Goal: Information Seeking & Learning: Understand process/instructions

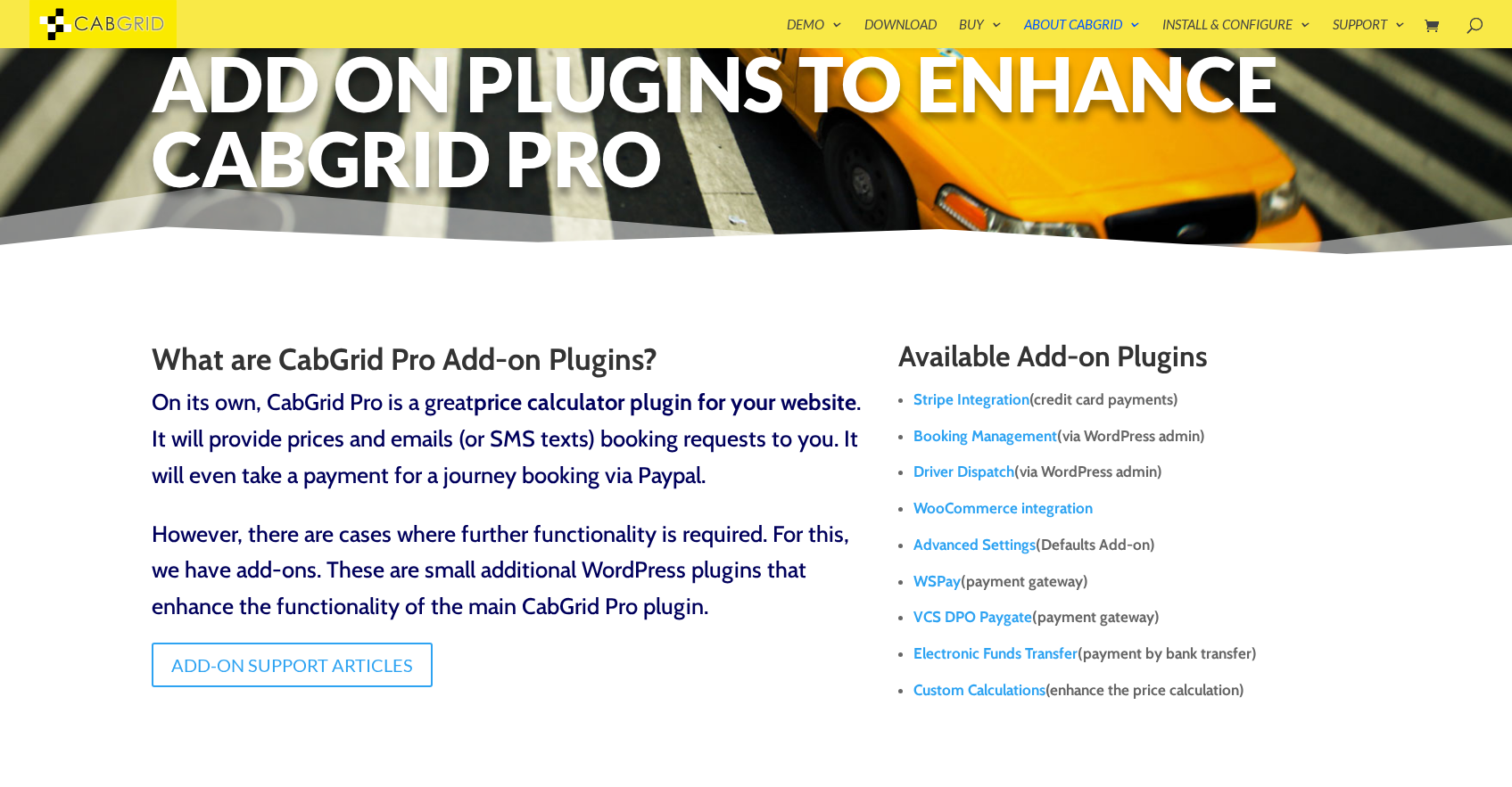
scroll to position [72, 0]
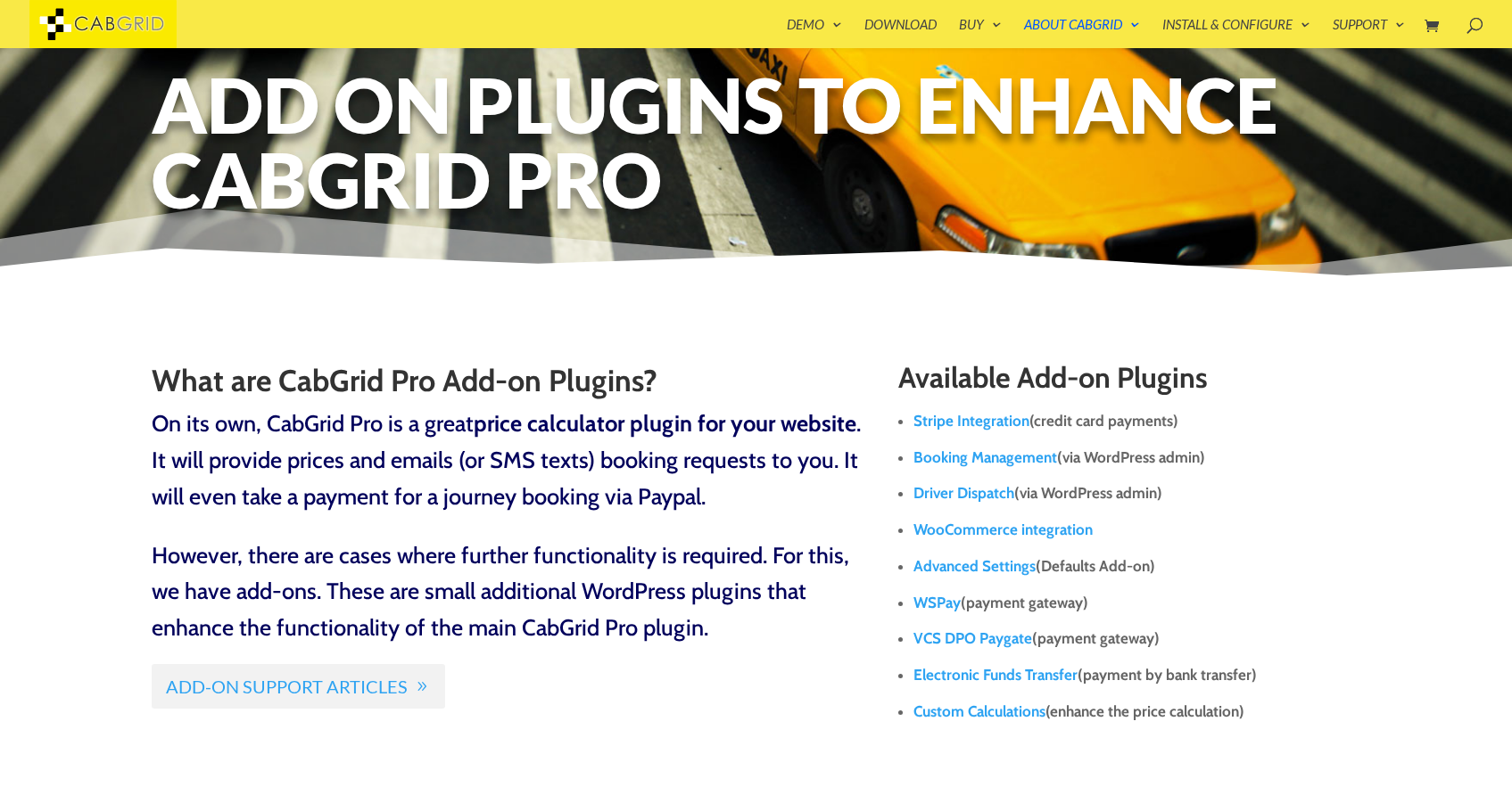
click at [264, 689] on link "Add-on Support Articles" at bounding box center [298, 686] width 293 height 45
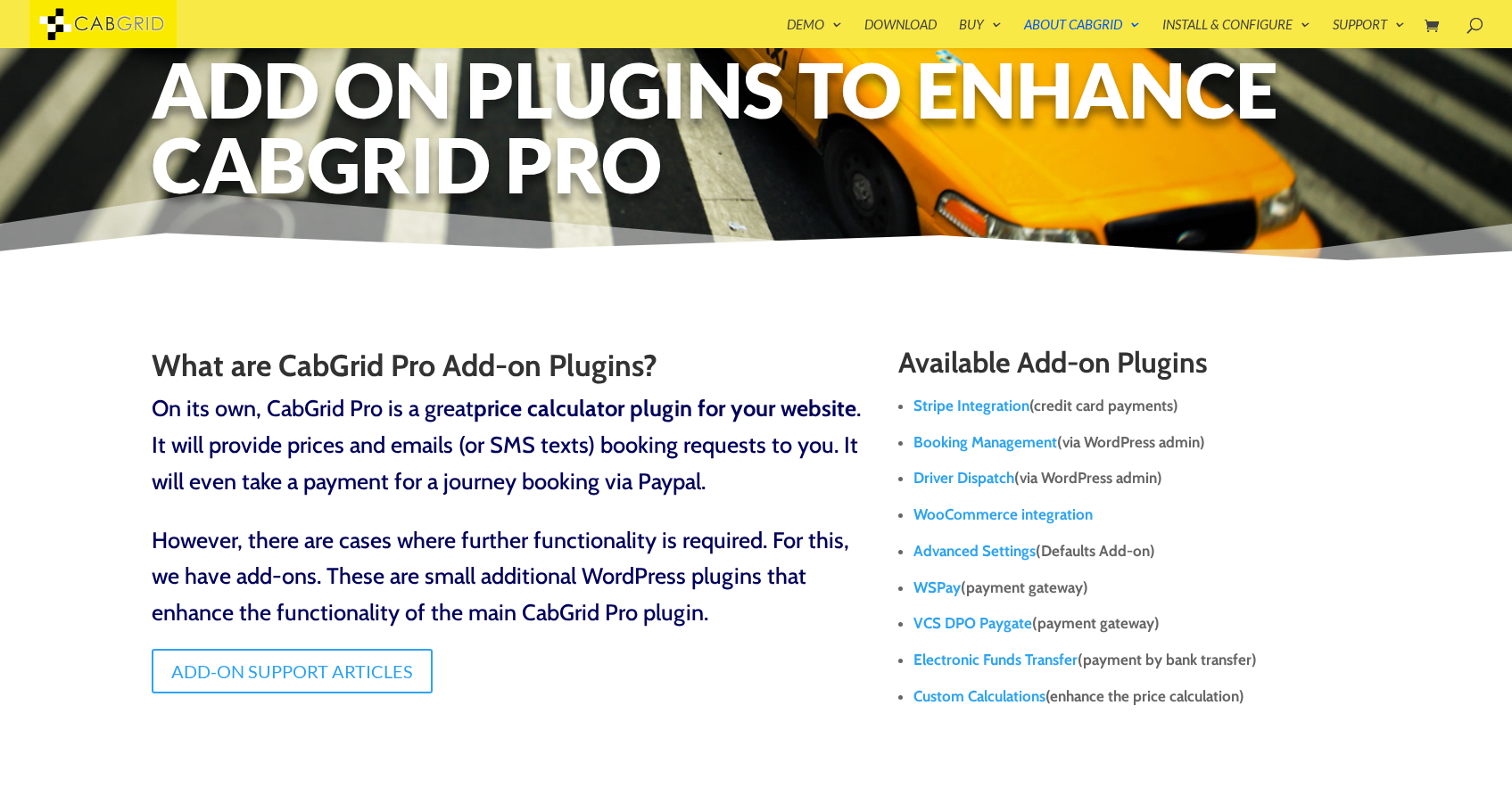
scroll to position [0, 0]
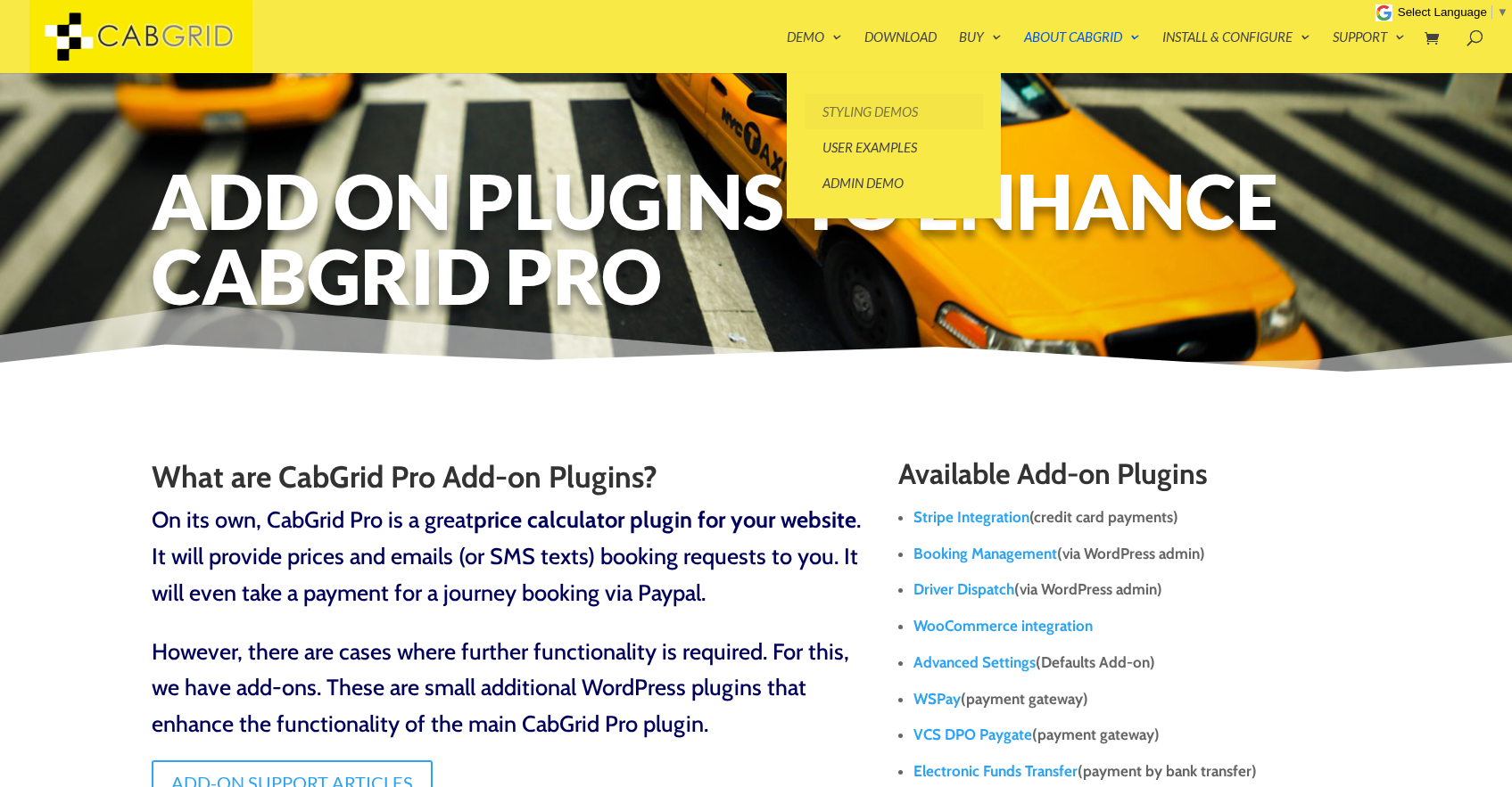
click at [843, 114] on link "Styling Demos" at bounding box center [893, 112] width 178 height 36
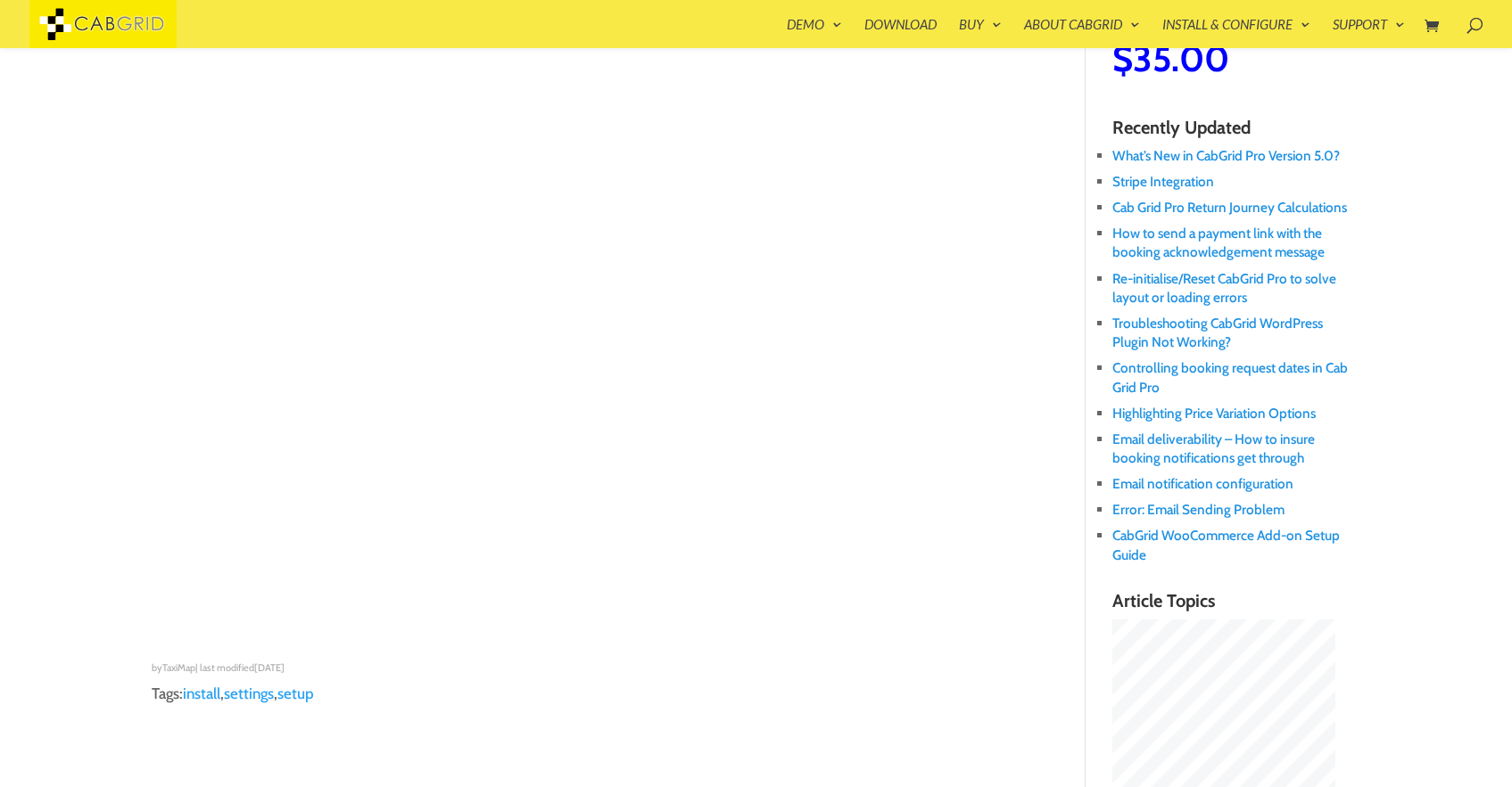
scroll to position [499, 0]
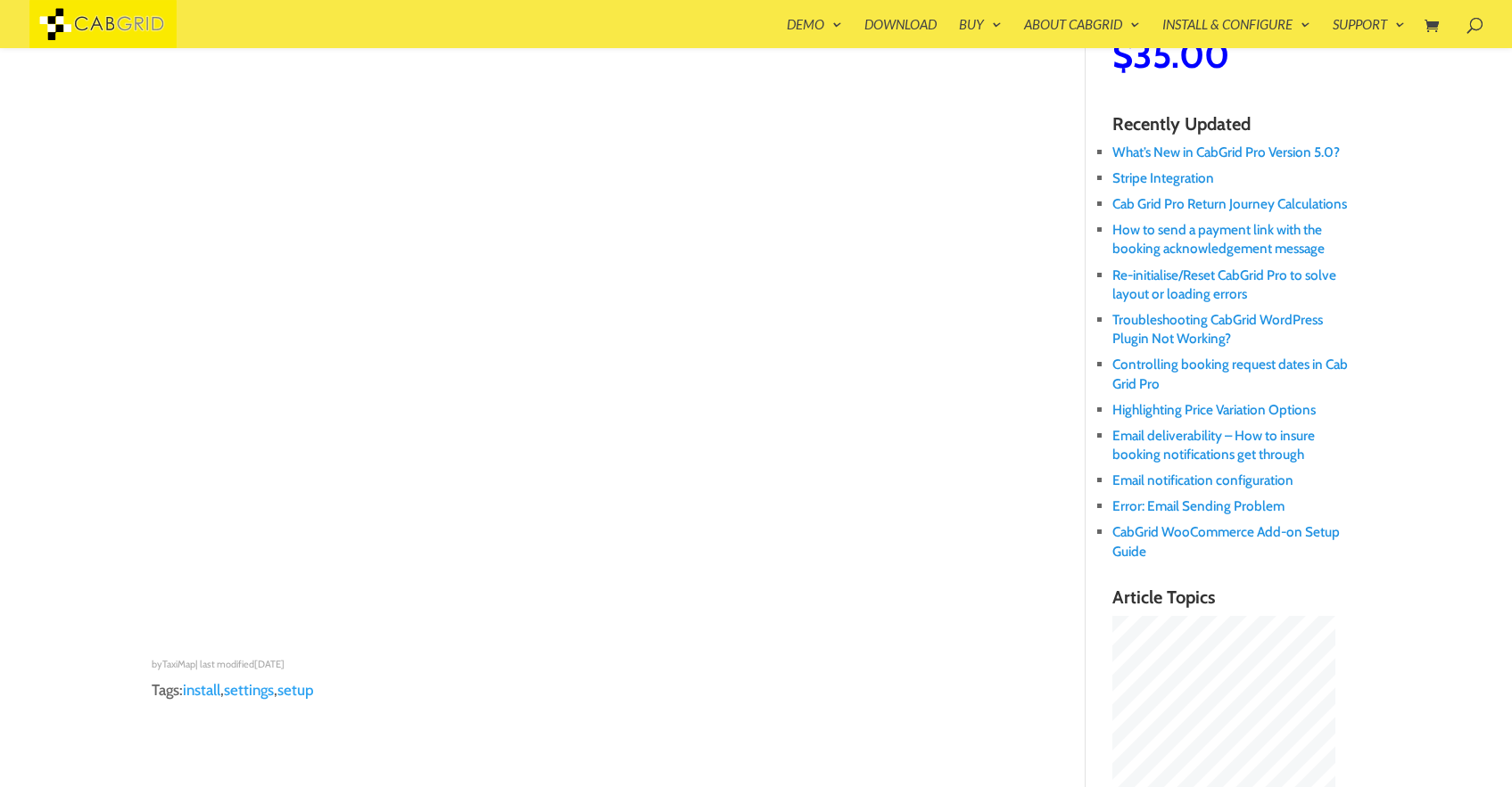
click at [31, 427] on div "Home » Cab Grid Articles » Help and Support » Tutorial Videos » Cab Grid Basic …" at bounding box center [756, 460] width 1512 height 1825
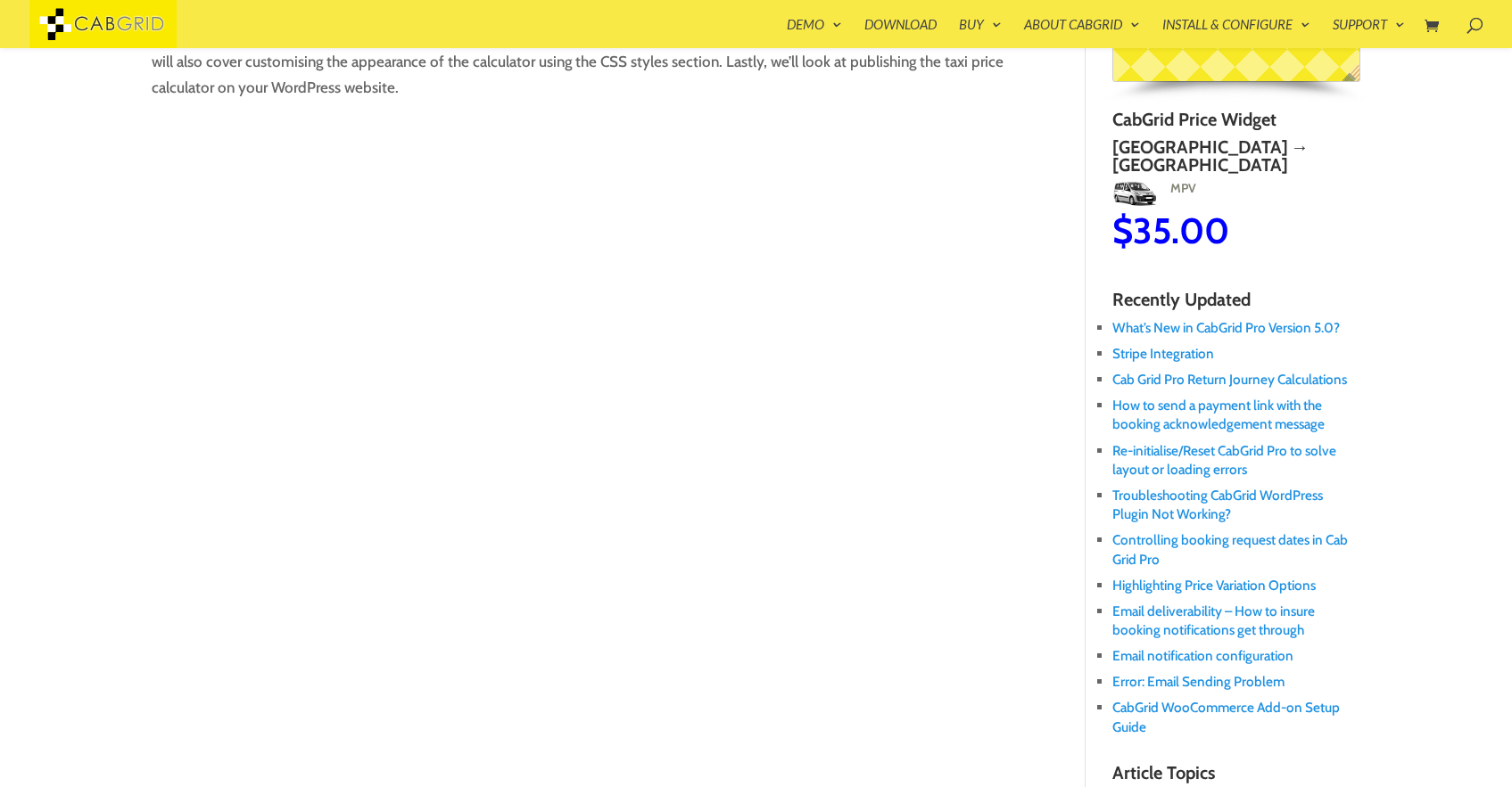
scroll to position [357, 0]
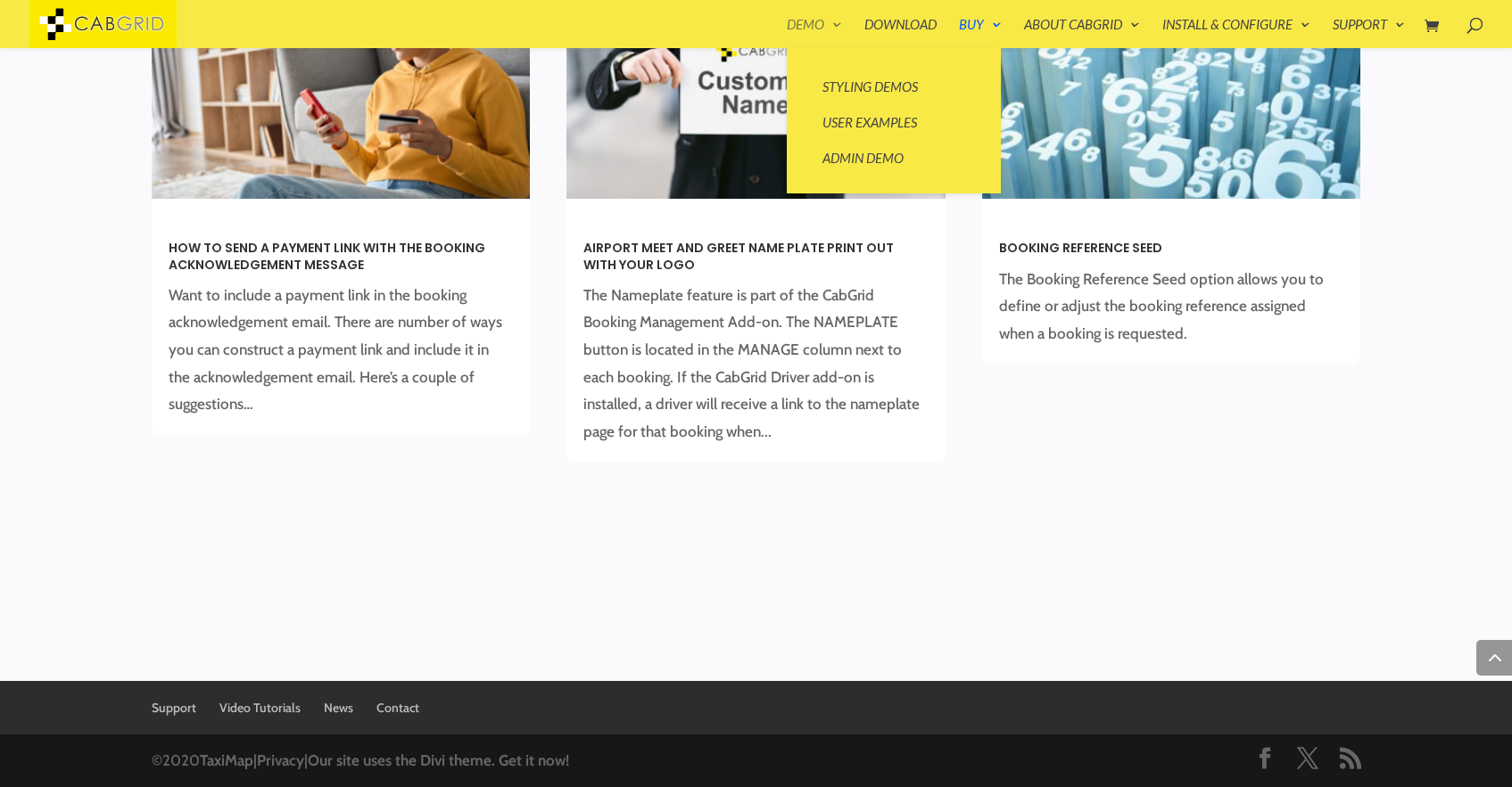
scroll to position [4619, 0]
click at [858, 157] on link "Admin Demo" at bounding box center [893, 158] width 178 height 36
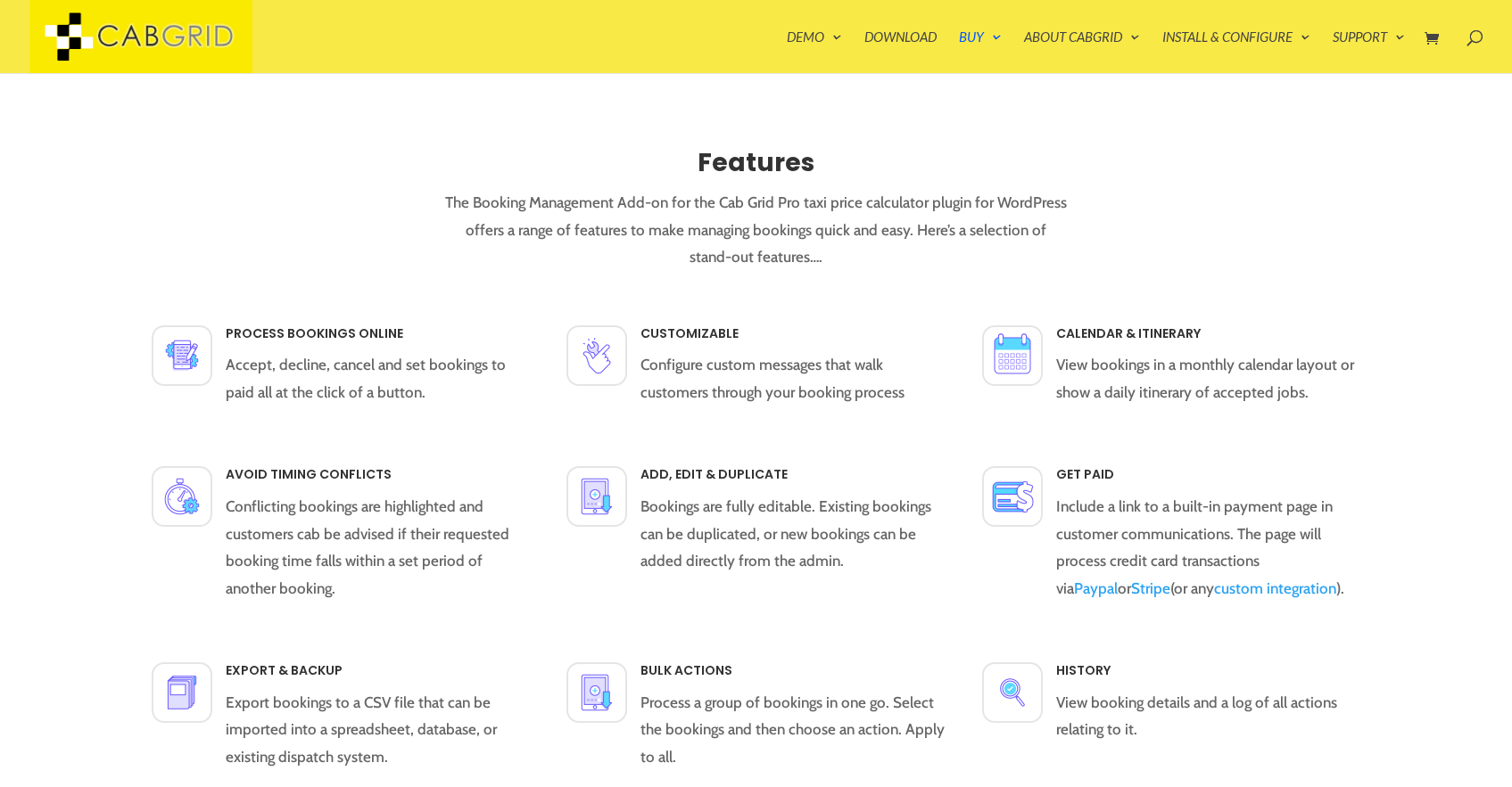
scroll to position [0, 0]
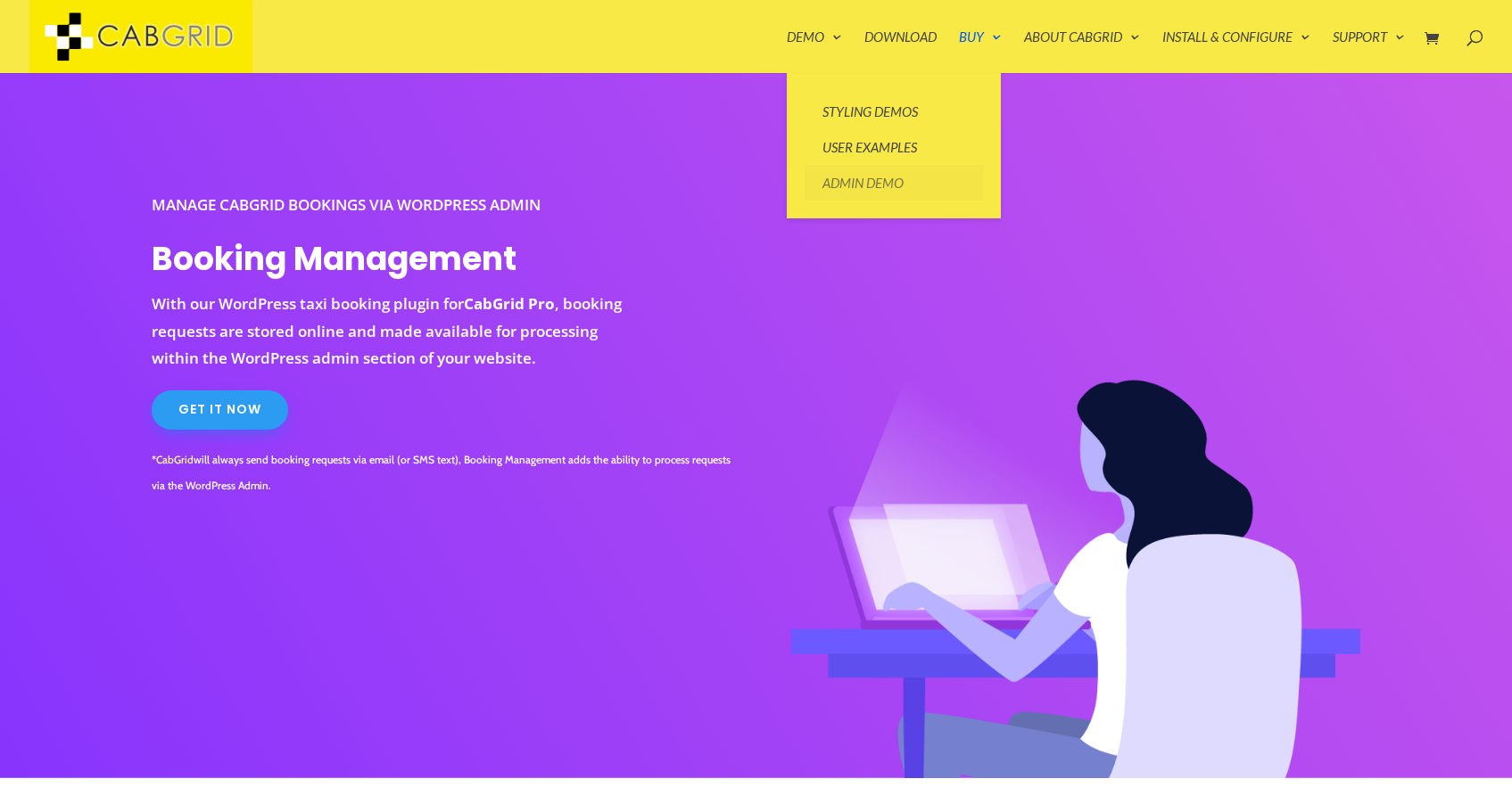
click at [862, 185] on link "Admin Demo" at bounding box center [893, 183] width 178 height 36
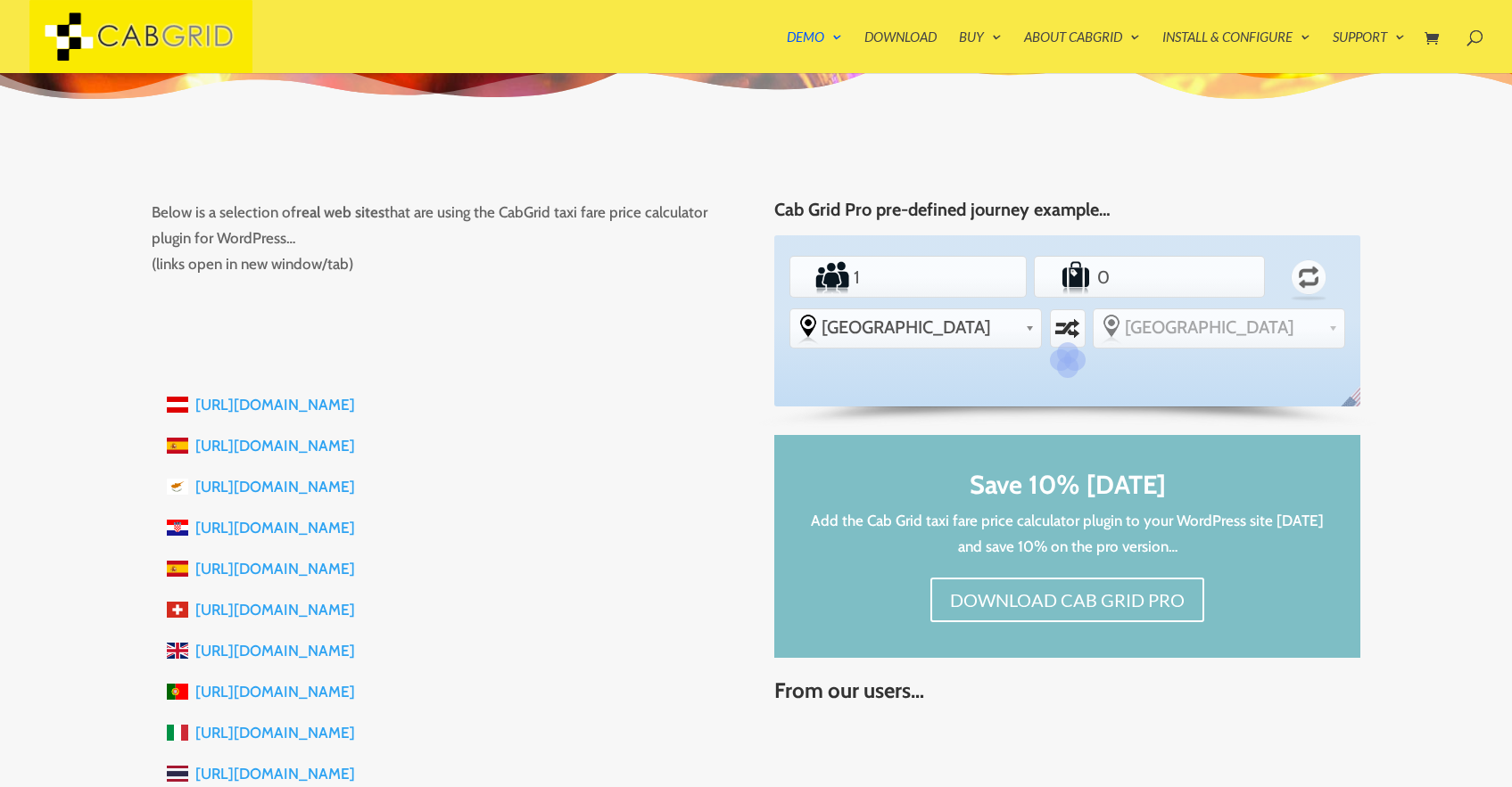
scroll to position [213, 0]
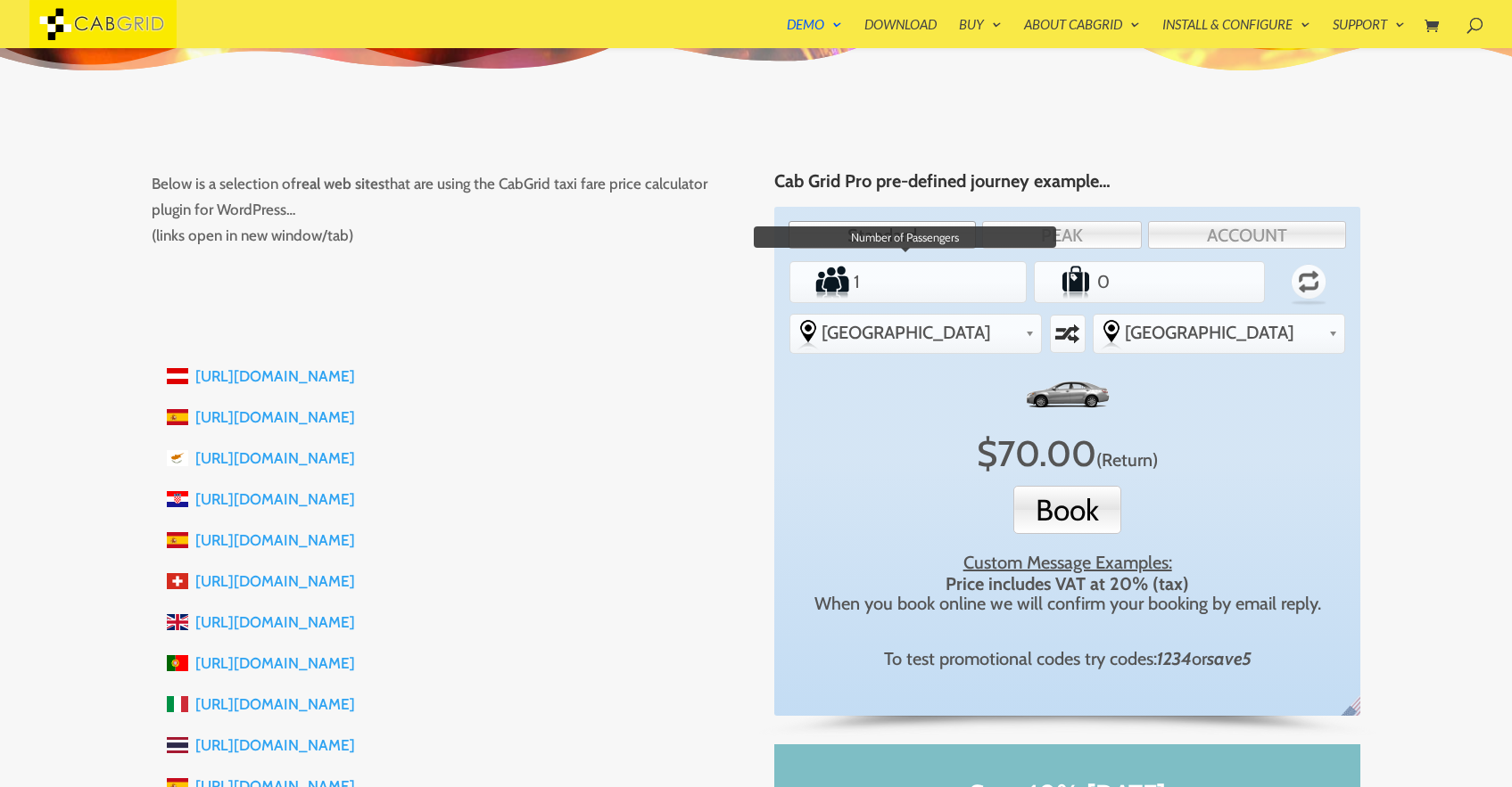
click at [901, 278] on input "1" at bounding box center [907, 282] width 115 height 36
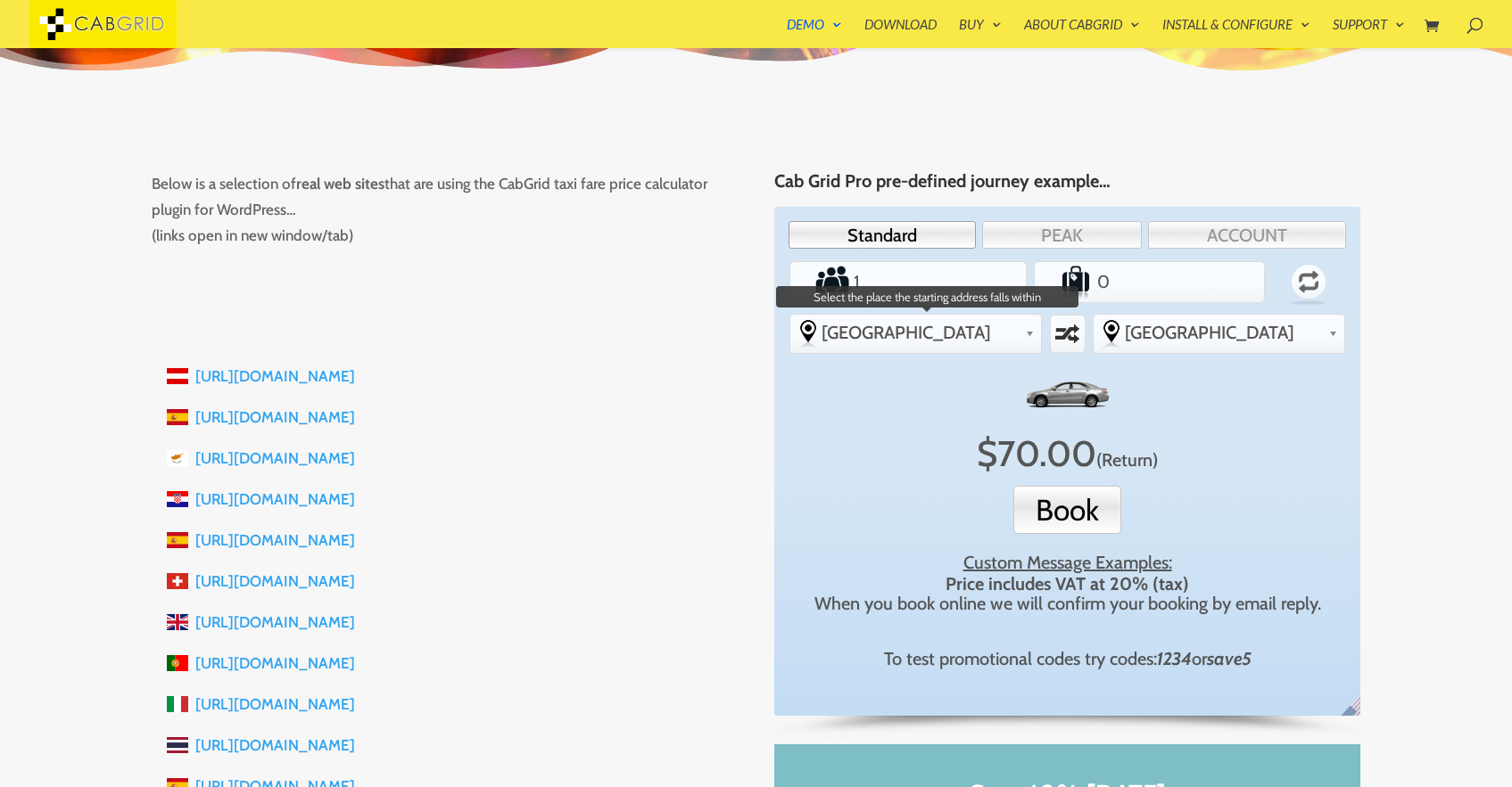
click at [855, 331] on span "[GEOGRAPHIC_DATA]" at bounding box center [919, 332] width 196 height 21
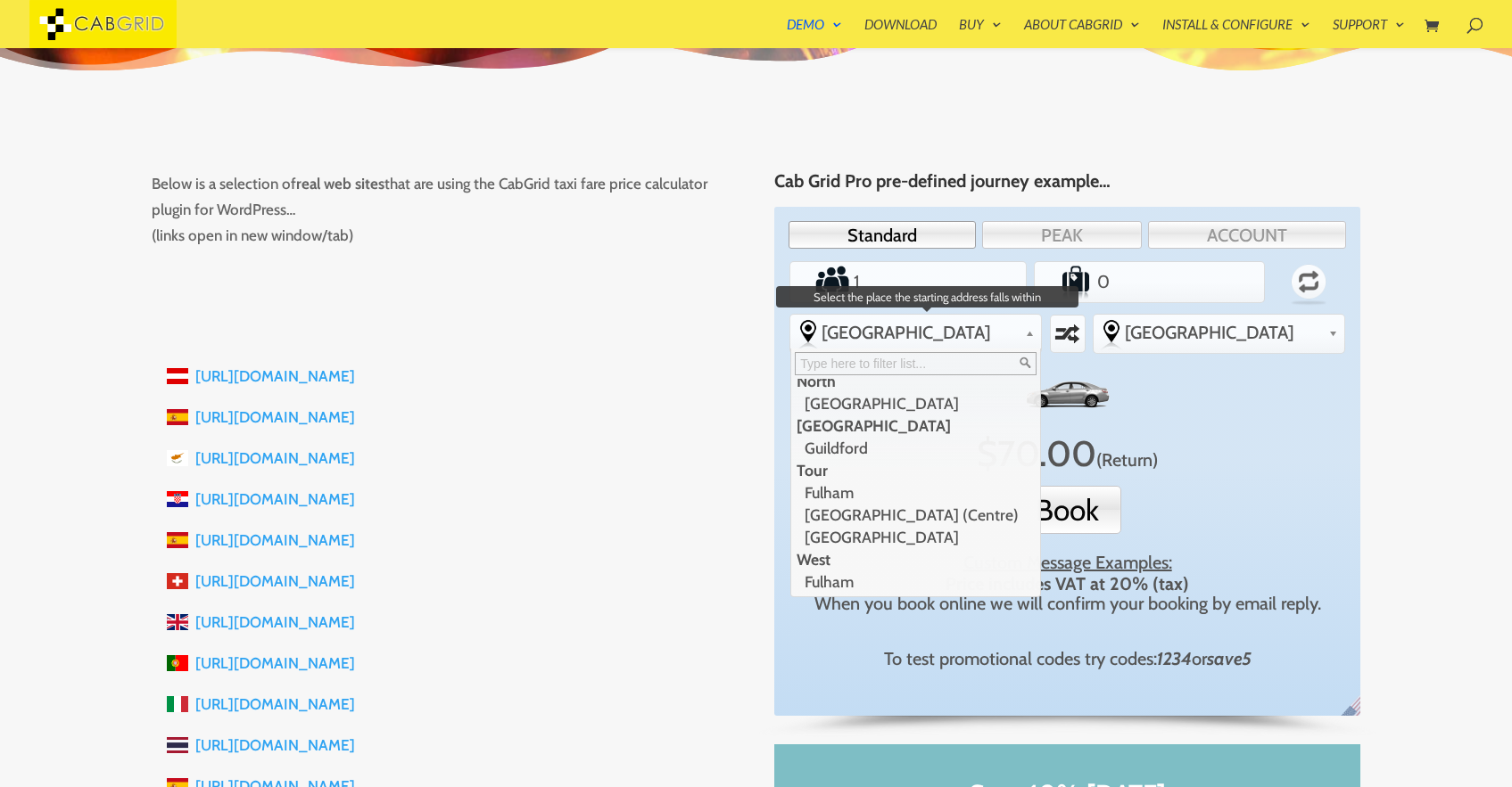
scroll to position [0, 0]
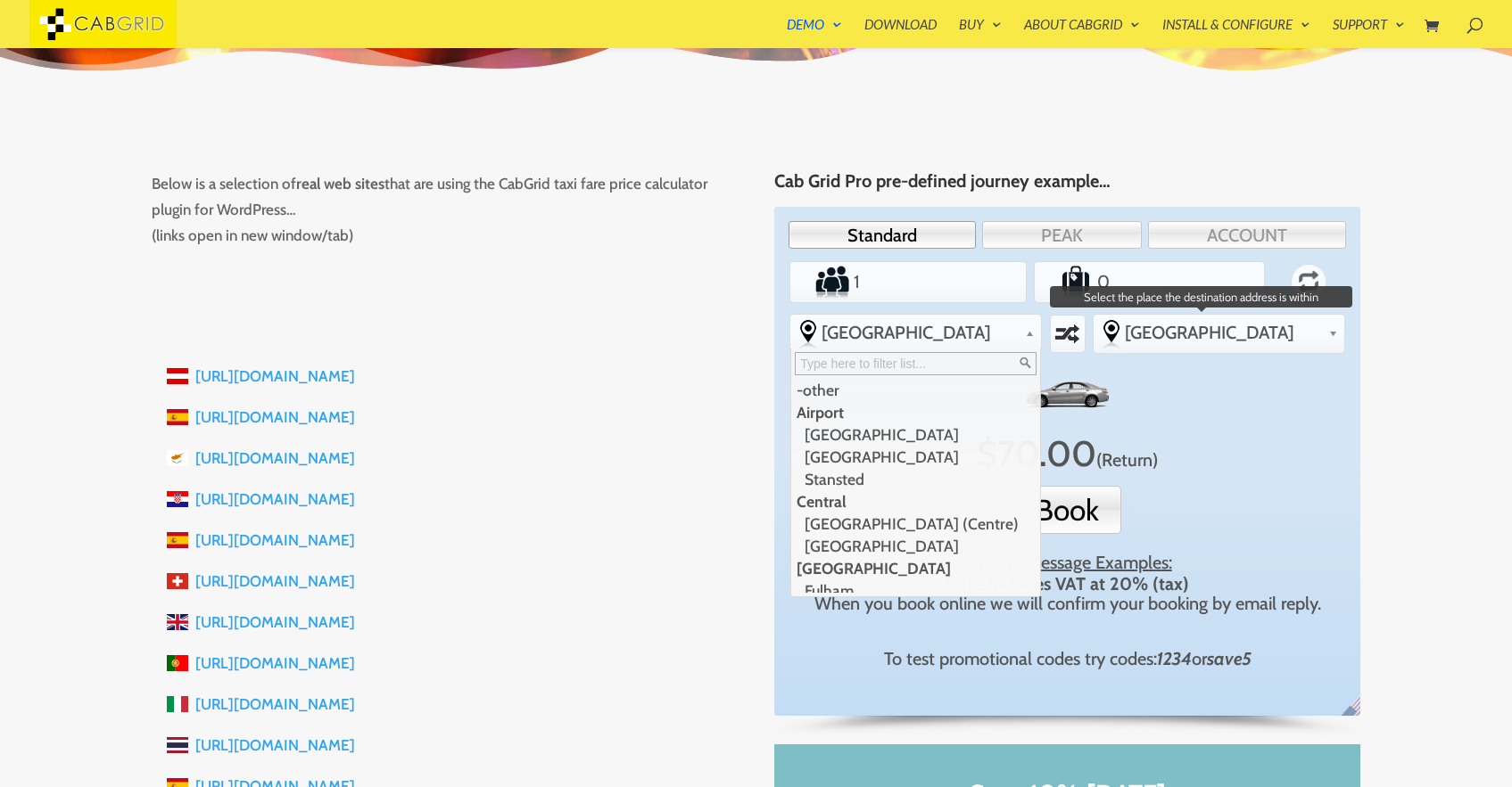
click at [1227, 344] on span "[GEOGRAPHIC_DATA]" at bounding box center [1222, 332] width 196 height 21
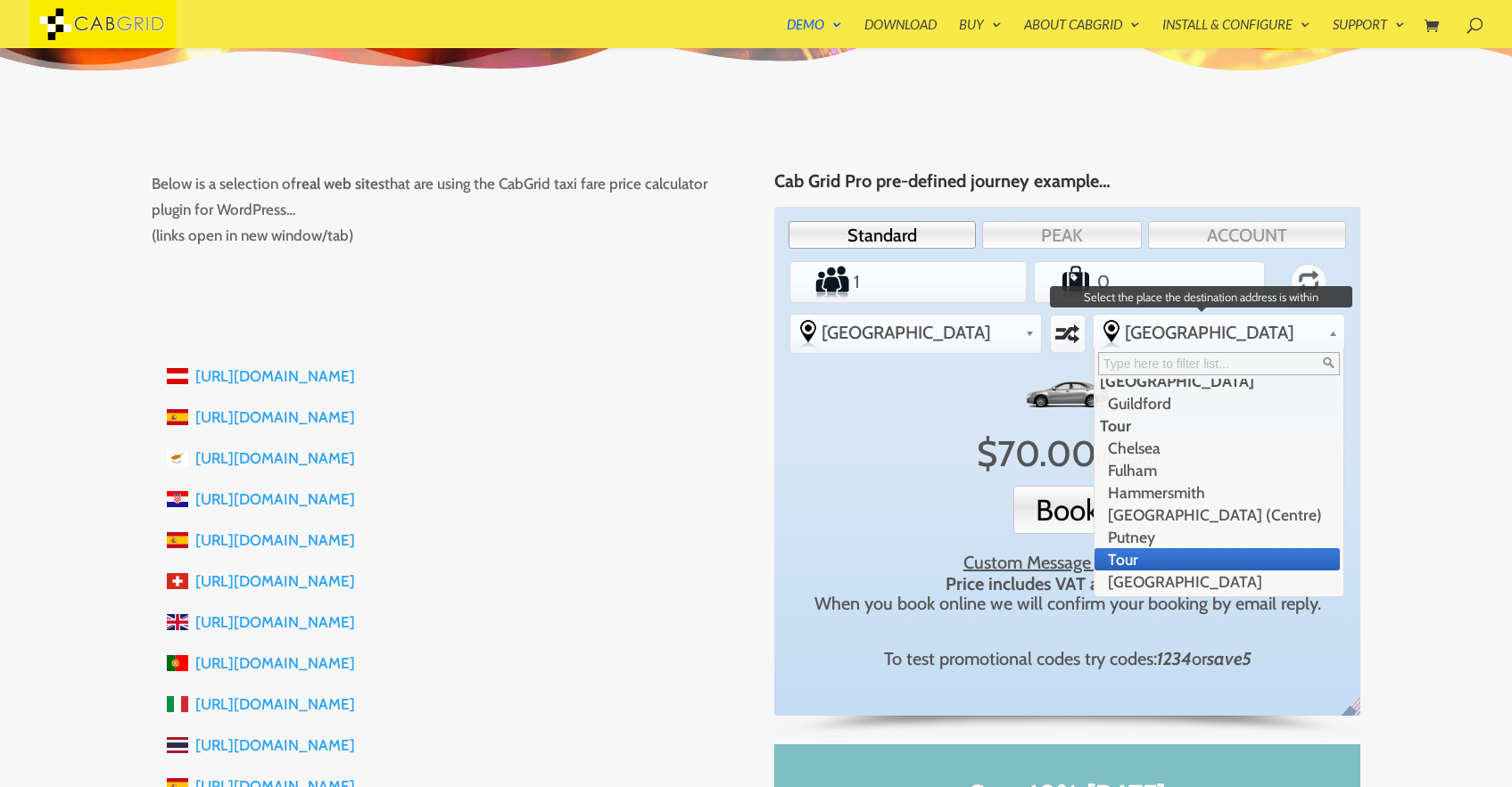
scroll to position [477, 0]
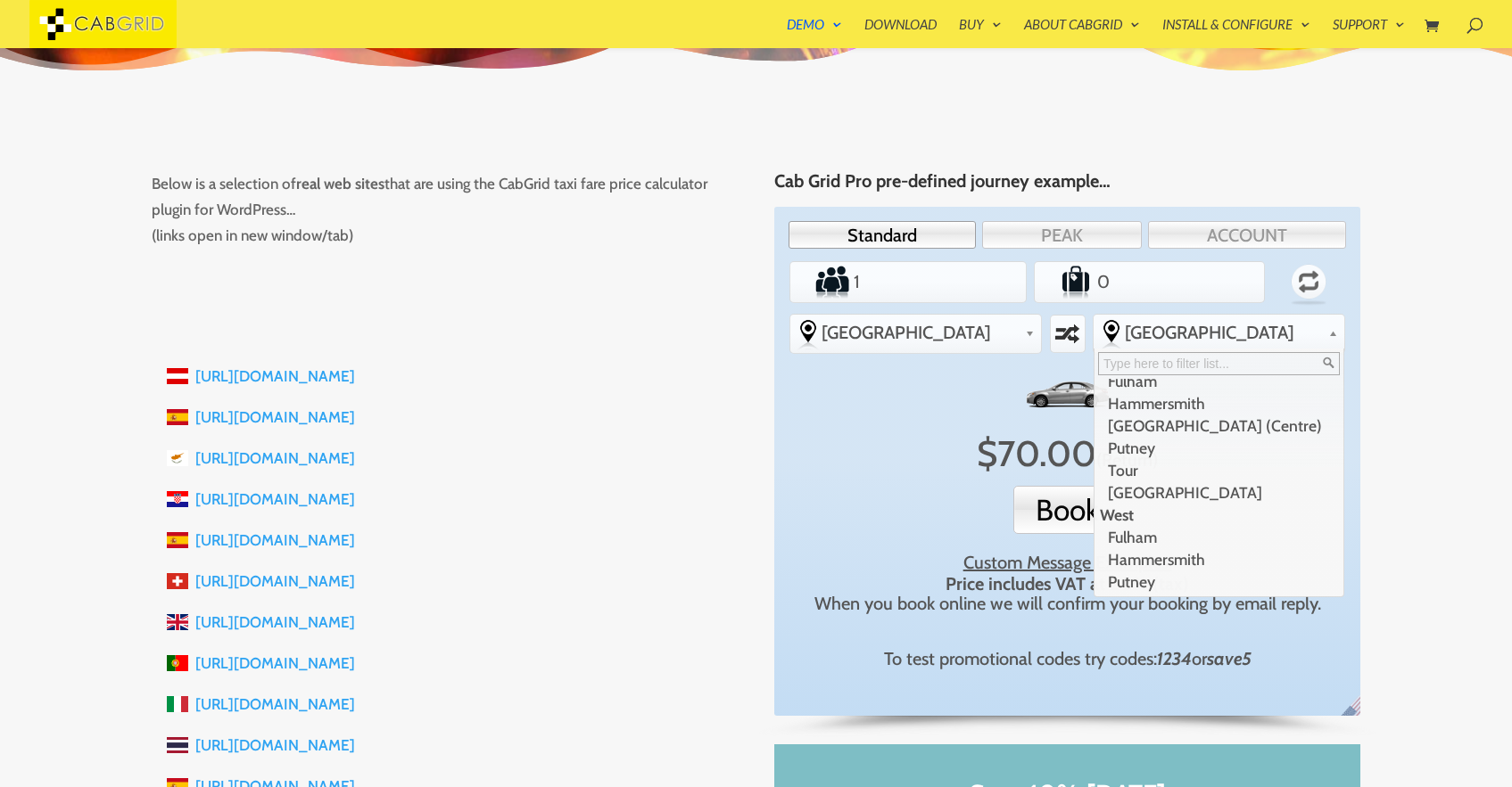
click at [854, 423] on div "X $ 70.00 (Return) Book Custom Message Examples: Price includes VAT at 20% (tax…" at bounding box center [1067, 522] width 540 height 308
